Goal: Task Accomplishment & Management: Use online tool/utility

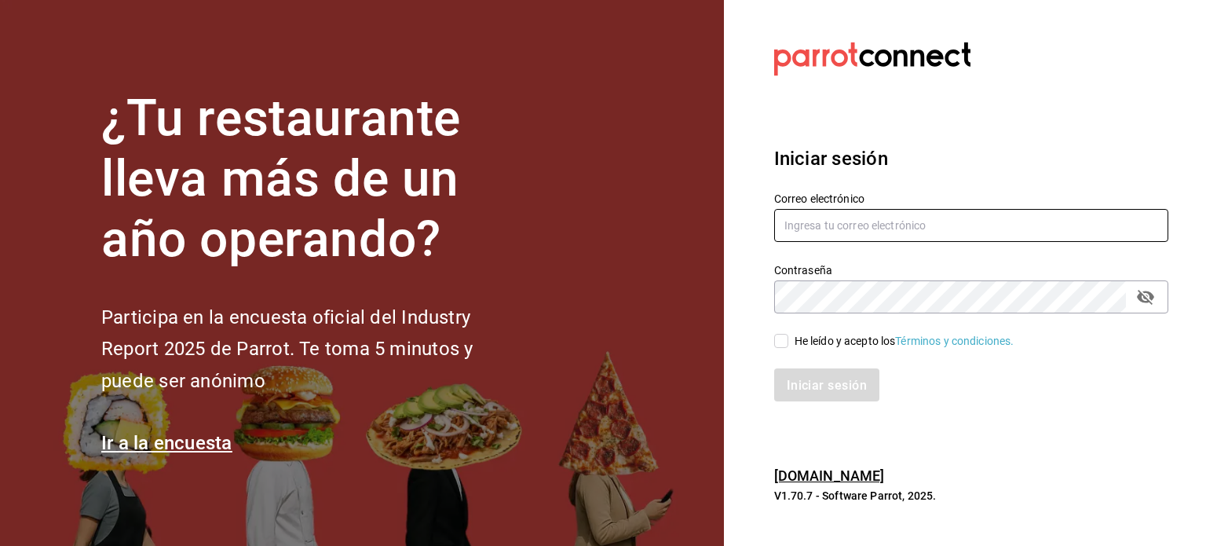
type input "[EMAIL_ADDRESS][DOMAIN_NAME]"
click at [779, 342] on input "He leído y acepto los Términos y condiciones." at bounding box center [781, 341] width 14 height 14
checkbox input "true"
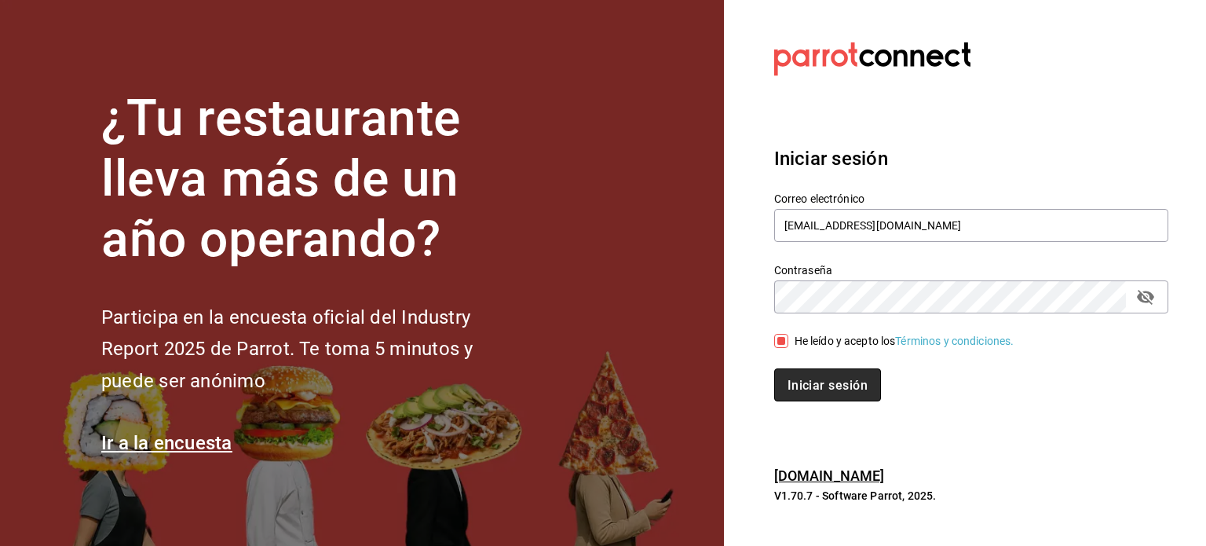
click at [807, 382] on font "Iniciar sesión" at bounding box center [828, 384] width 80 height 15
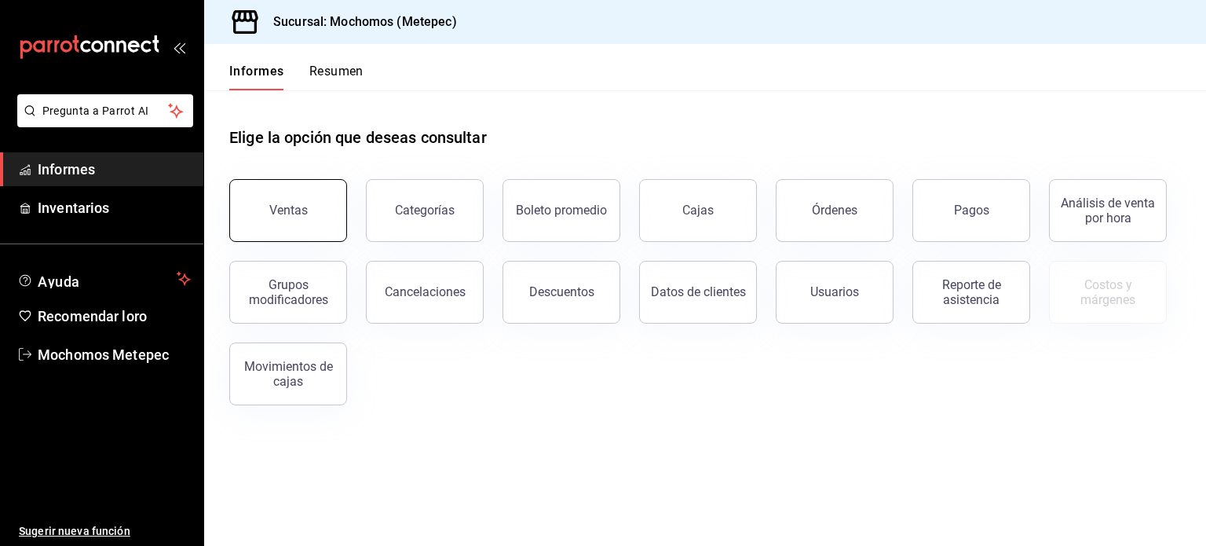
click at [288, 196] on button "Ventas" at bounding box center [288, 210] width 118 height 63
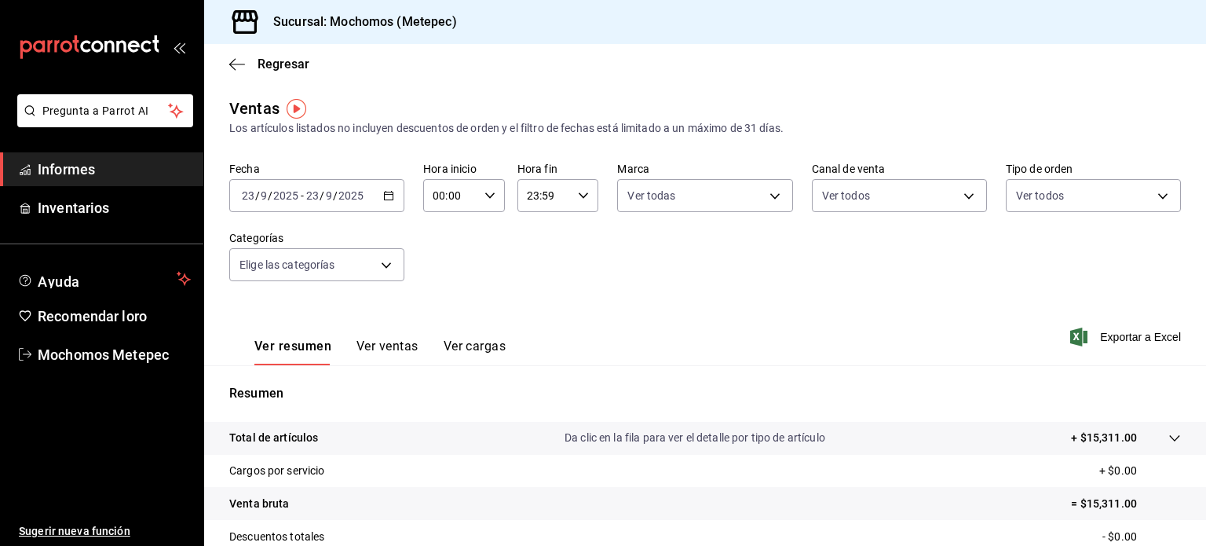
click at [487, 194] on icon "button" at bounding box center [490, 195] width 11 height 11
click at [438, 298] on font "05" at bounding box center [441, 298] width 13 height 13
type input "05:00"
click at [582, 189] on div at bounding box center [603, 273] width 1206 height 546
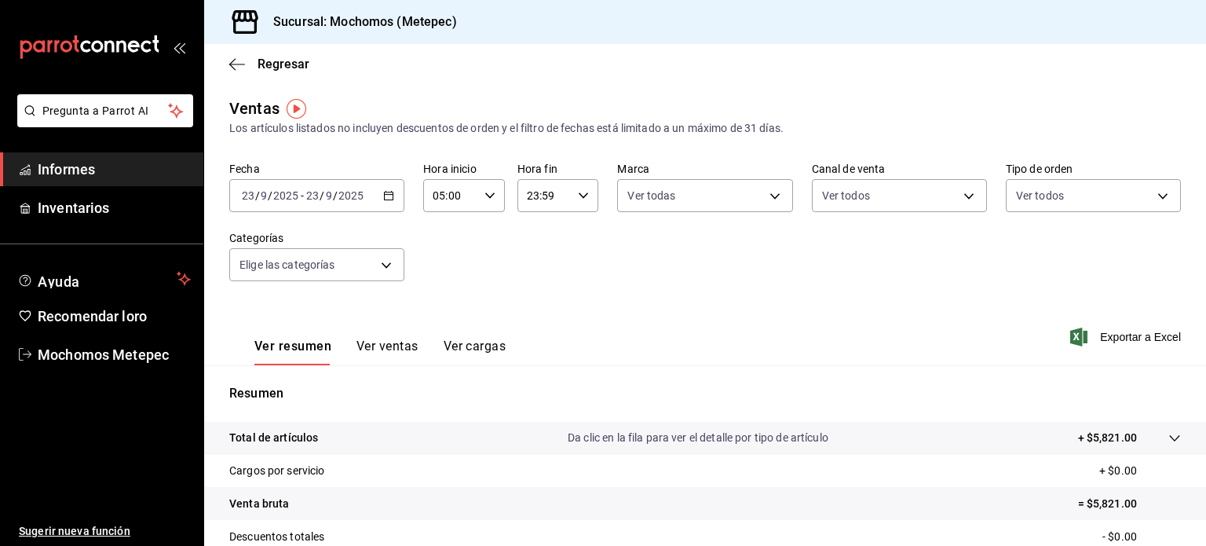
click at [582, 189] on div "23:59 Hora fin" at bounding box center [558, 195] width 82 height 33
click at [580, 232] on span "00" at bounding box center [573, 235] width 15 height 13
click at [532, 255] on font "05" at bounding box center [534, 254] width 13 height 13
type input "05:00"
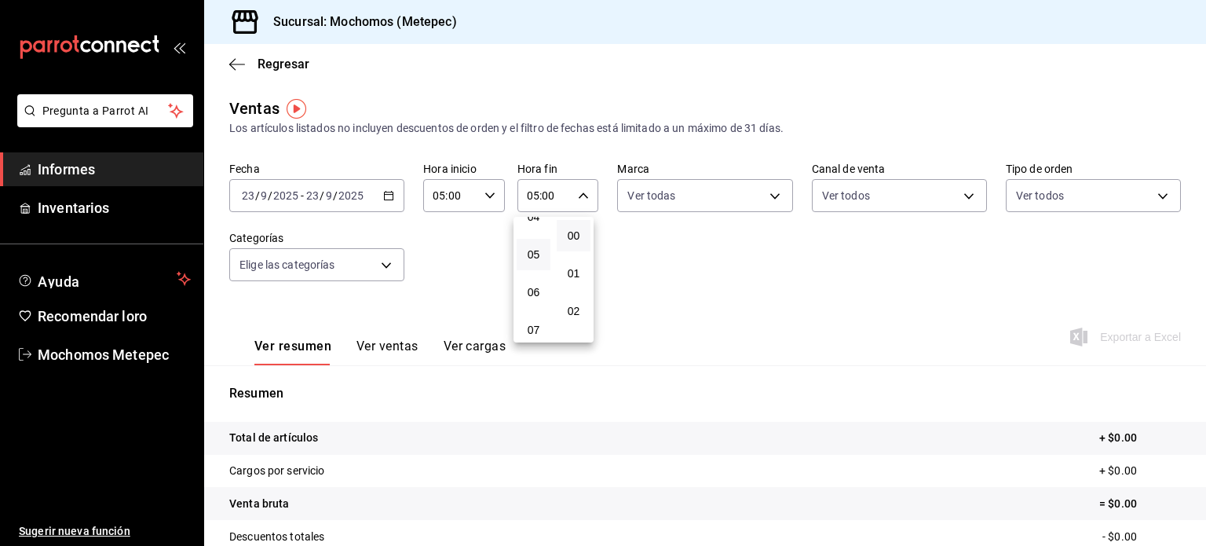
click at [385, 193] on div at bounding box center [603, 273] width 1206 height 546
click at [385, 193] on icon "button" at bounding box center [388, 195] width 11 height 11
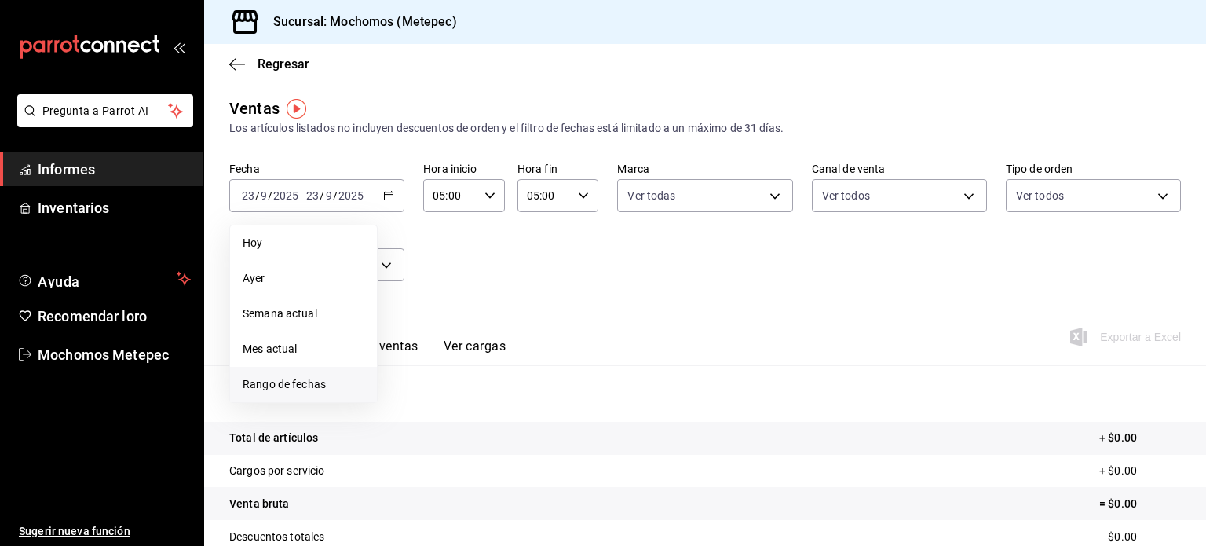
click at [302, 382] on font "Rango de fechas" at bounding box center [284, 384] width 83 height 13
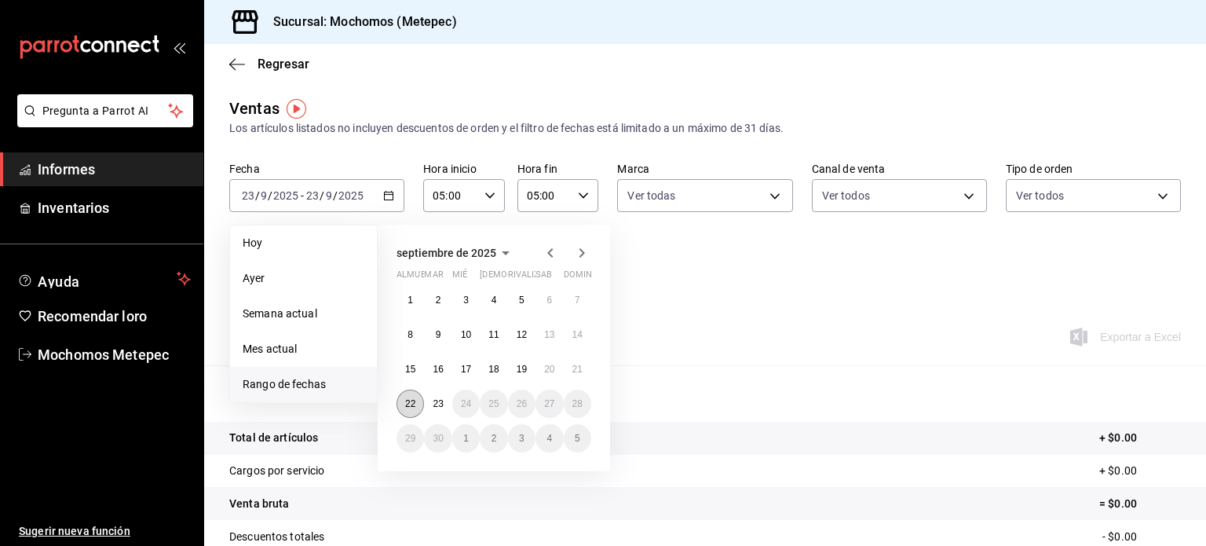
click at [408, 404] on font "22" at bounding box center [410, 403] width 10 height 11
click at [437, 405] on font "23" at bounding box center [438, 403] width 10 height 11
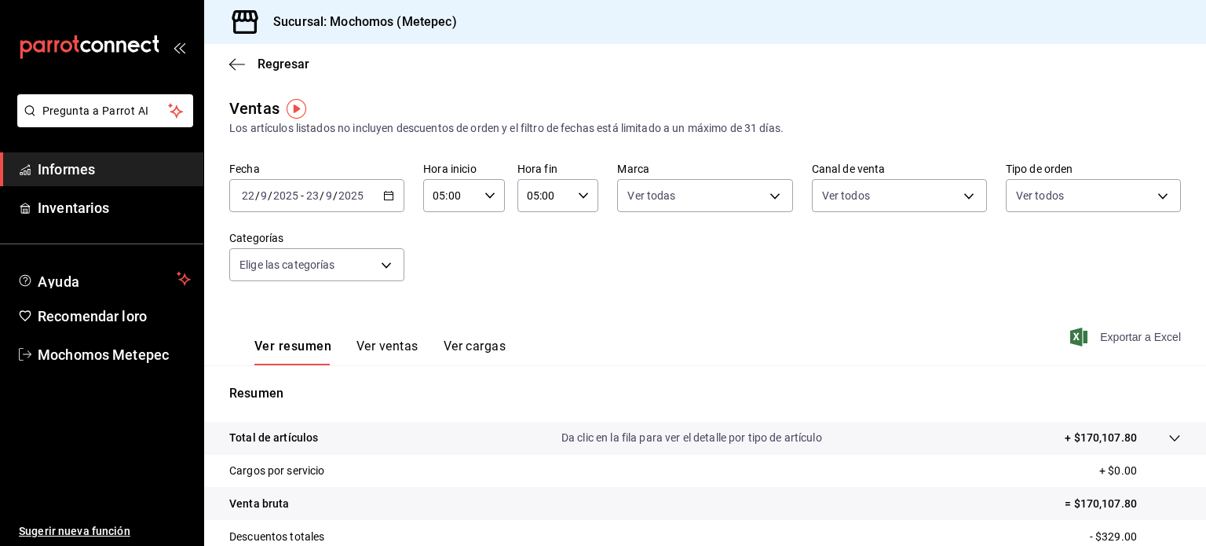
click at [1106, 334] on font "Exportar a Excel" at bounding box center [1140, 337] width 81 height 13
